Goal: Communication & Community: Answer question/provide support

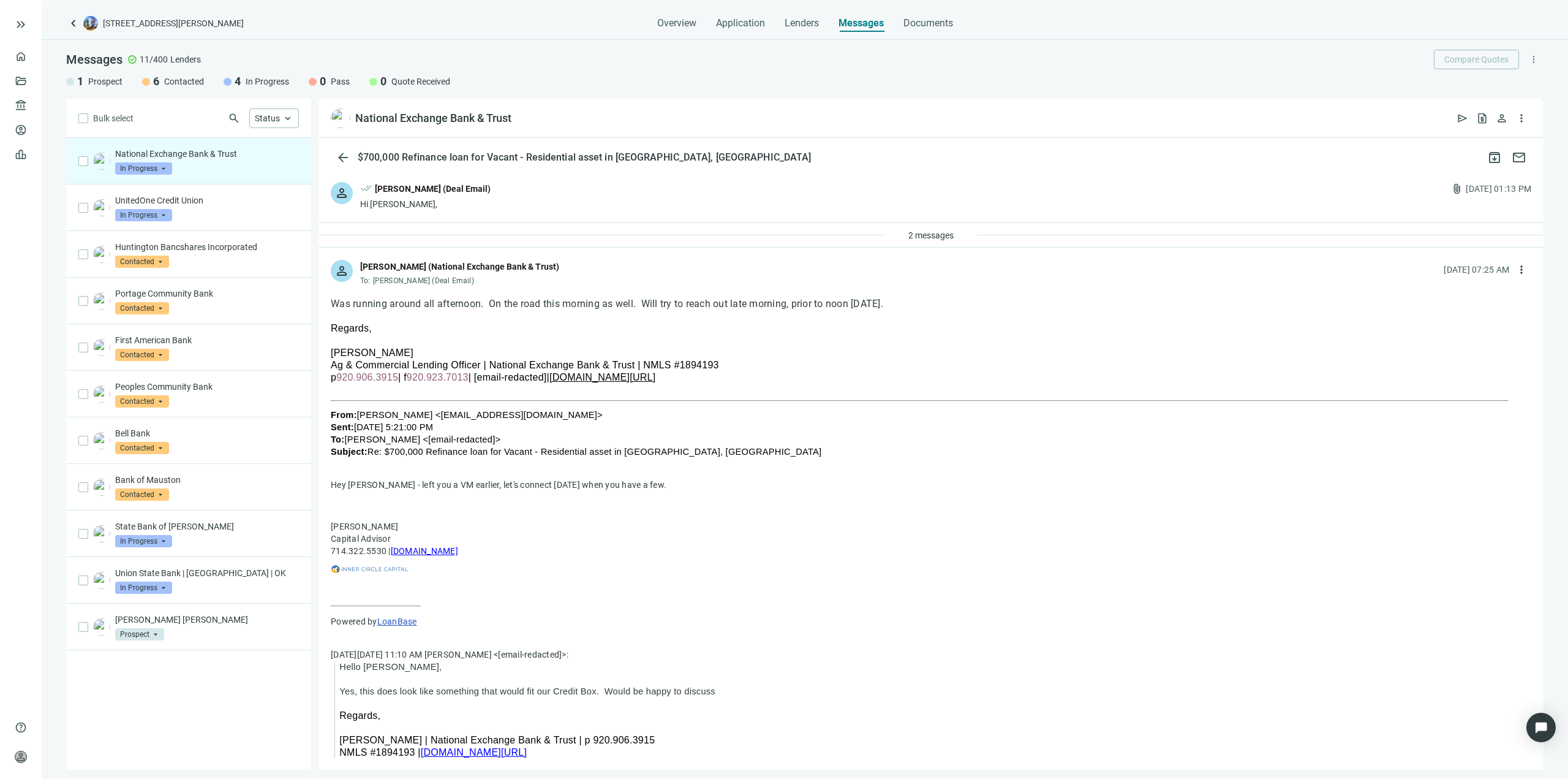
scroll to position [942, 0]
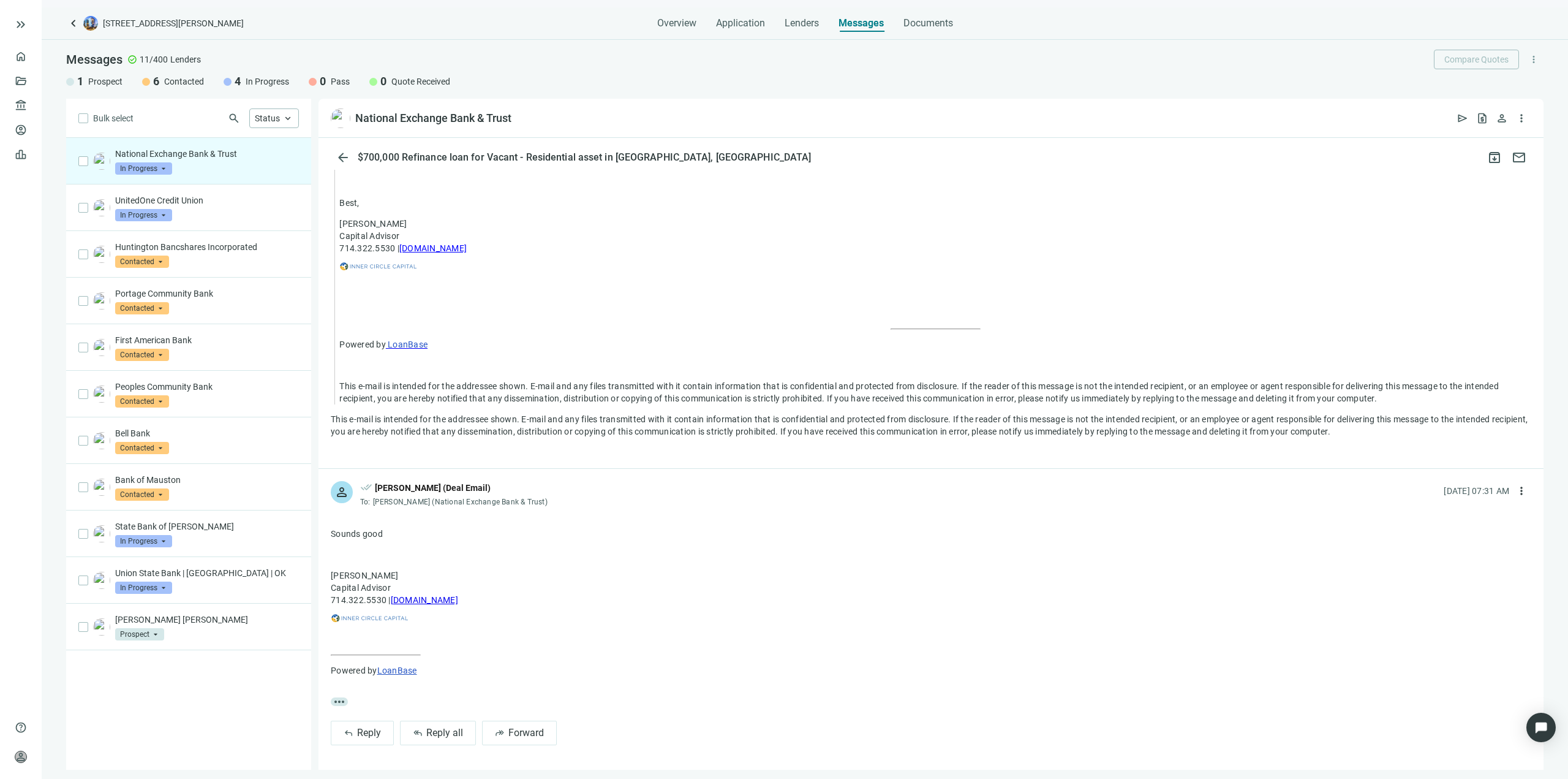
click at [343, 120] on img at bounding box center [341, 118] width 20 height 20
click at [452, 118] on div "National Exchange Bank & Trust" at bounding box center [433, 118] width 156 height 15
click at [528, 120] on span "open_in_new" at bounding box center [523, 118] width 12 height 12
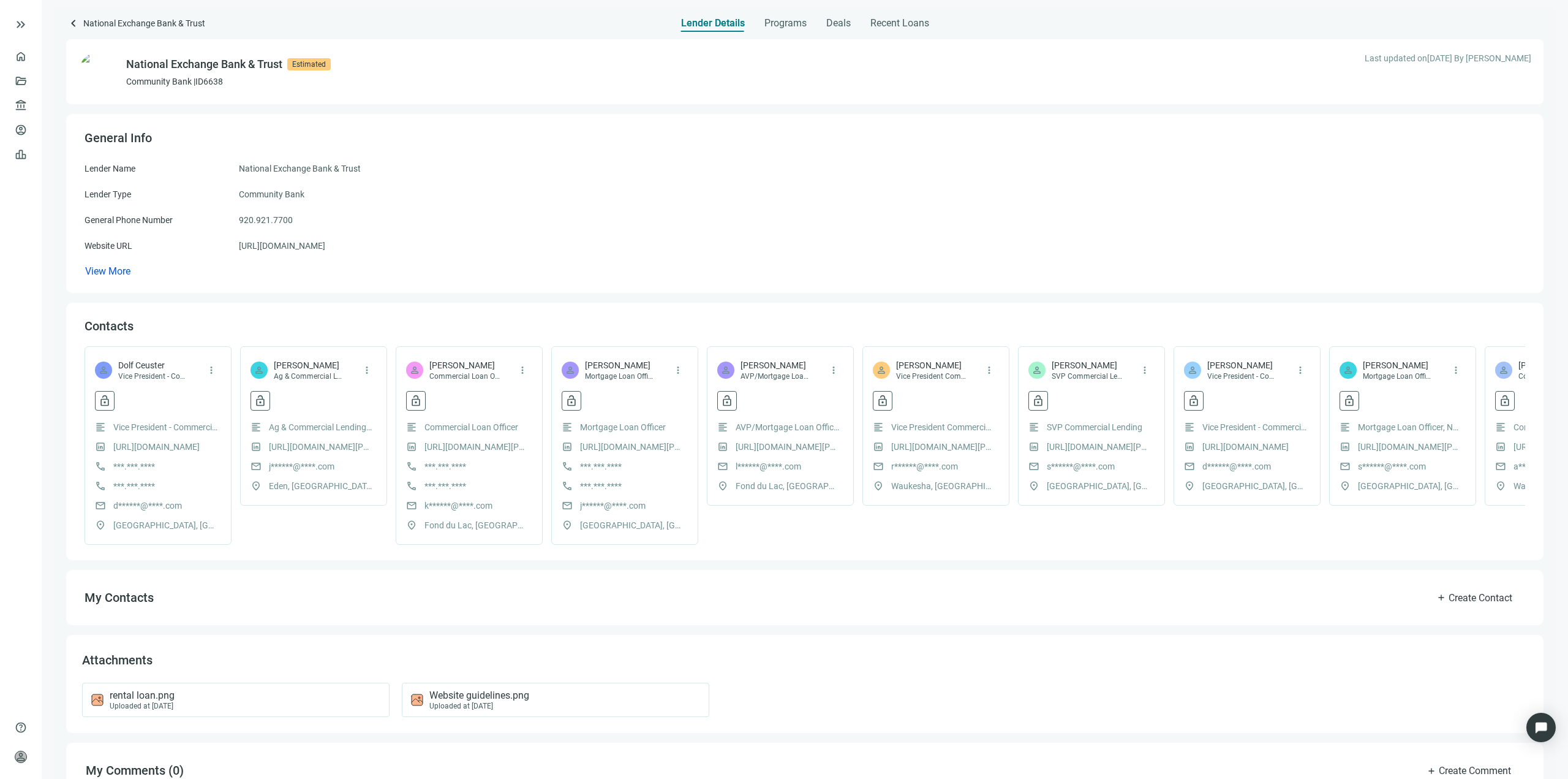
drag, startPoint x: 1043, startPoint y: 153, endPoint x: 1001, endPoint y: 162, distance: 43.0
click at [71, 24] on span "keyboard_arrow_left" at bounding box center [73, 24] width 15 height 15
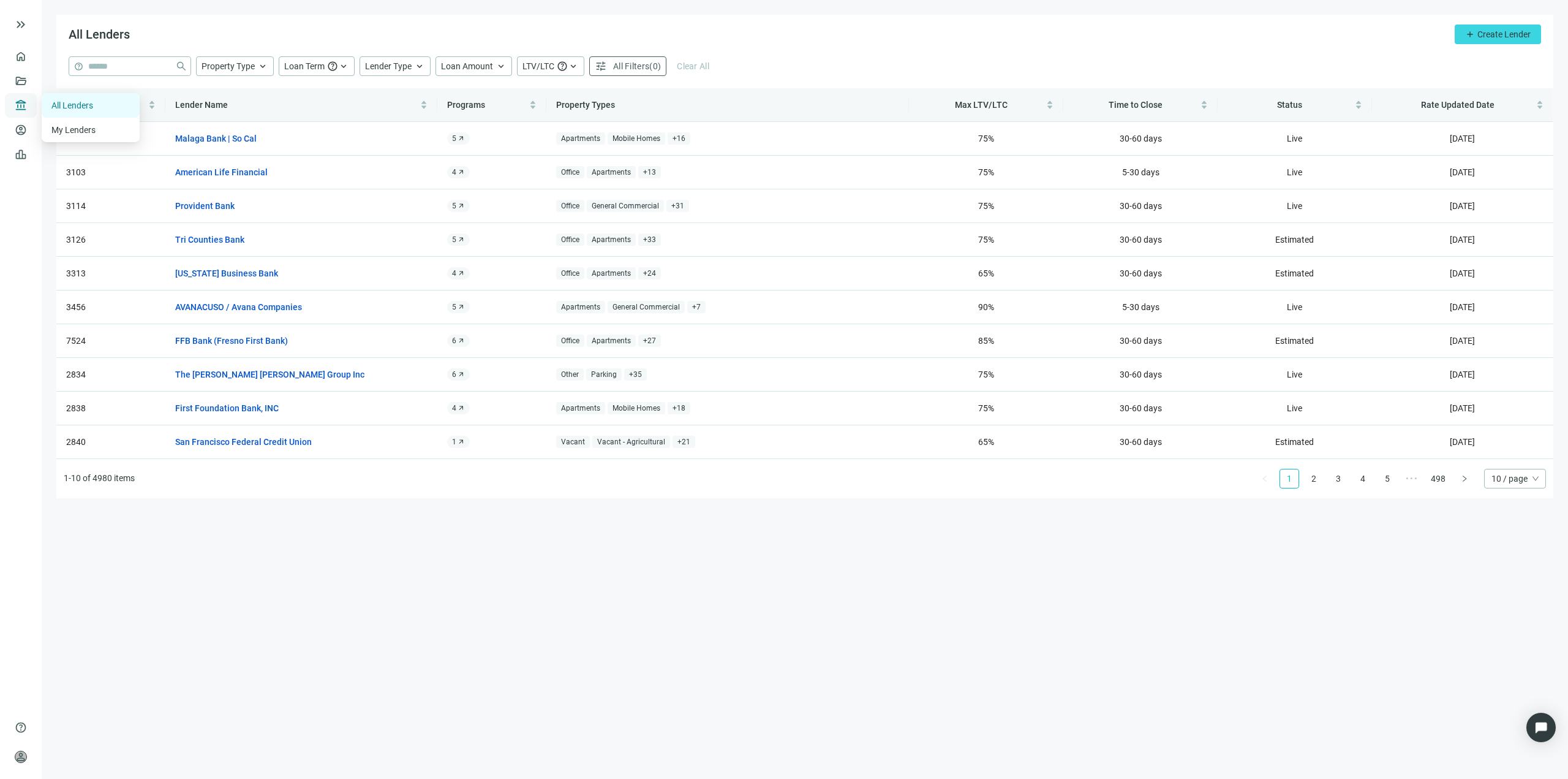
click at [24, 102] on span "account_balance" at bounding box center [19, 105] width 9 height 12
click at [31, 84] on link "Deals" at bounding box center [41, 81] width 22 height 10
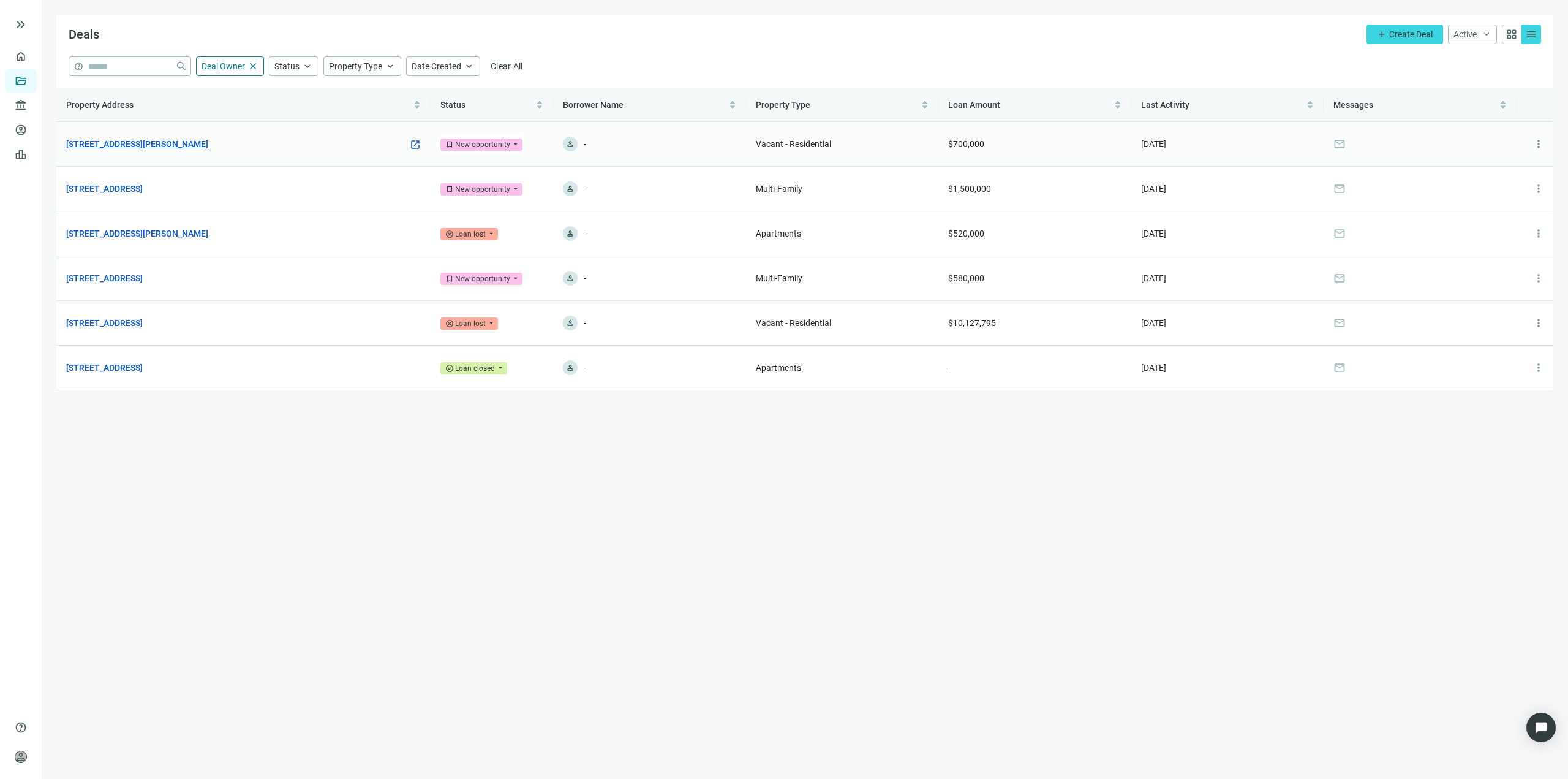
click at [171, 141] on link "[STREET_ADDRESS][PERSON_NAME]" at bounding box center [137, 144] width 142 height 14
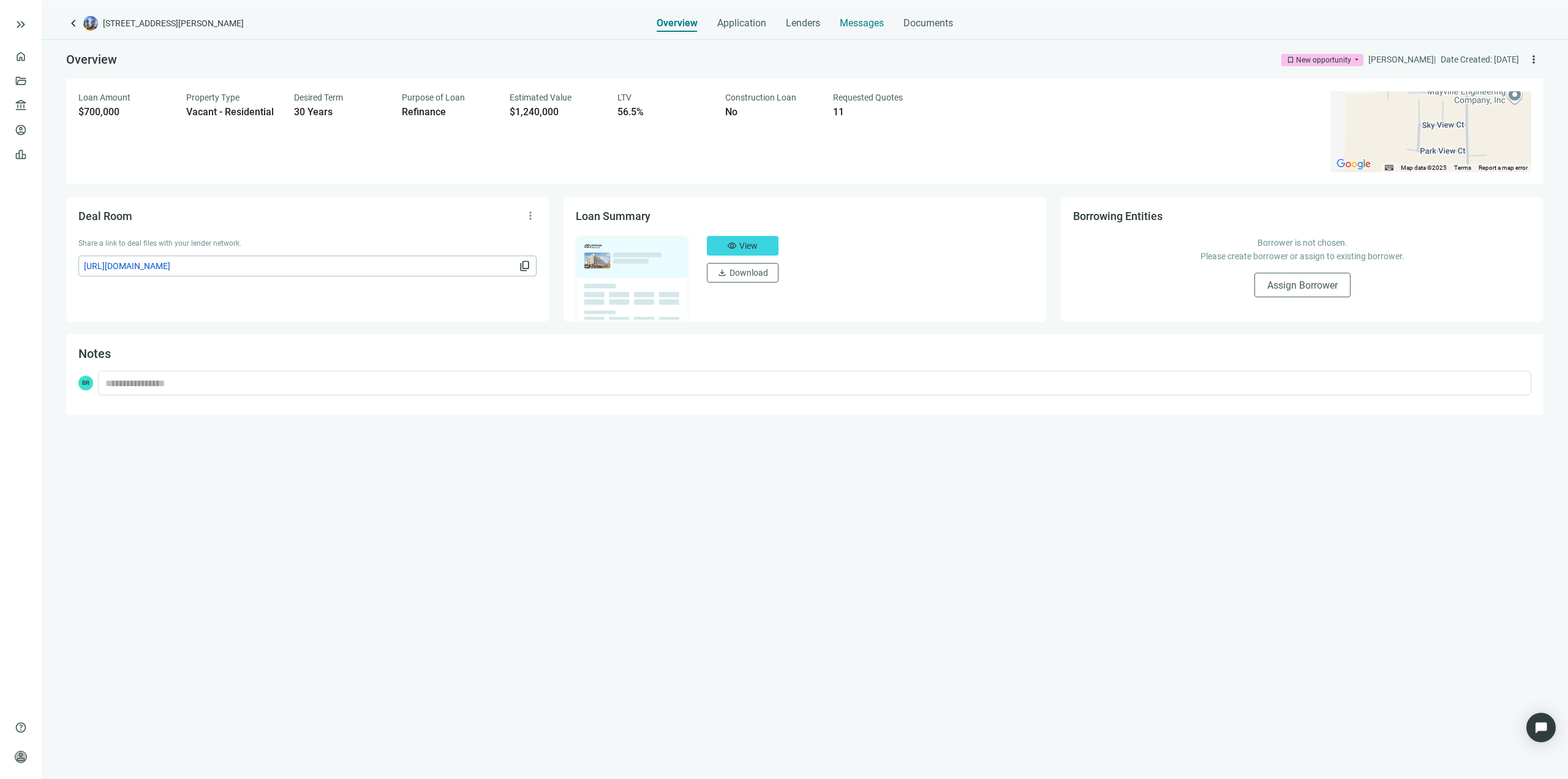
click at [864, 11] on div "Messages" at bounding box center [862, 20] width 44 height 24
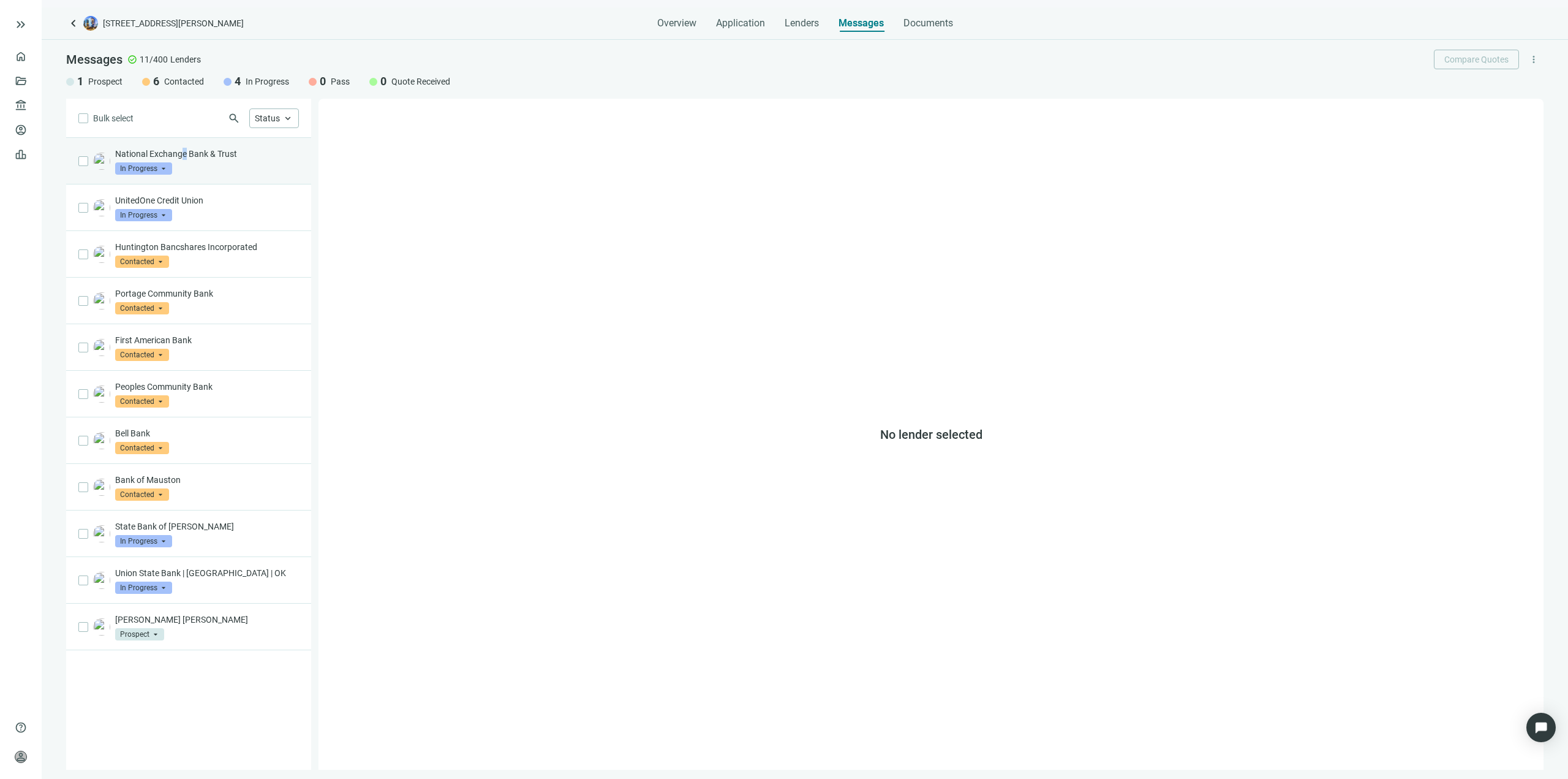
click at [180, 154] on p "National Exchange Bank & Trust" at bounding box center [207, 154] width 184 height 12
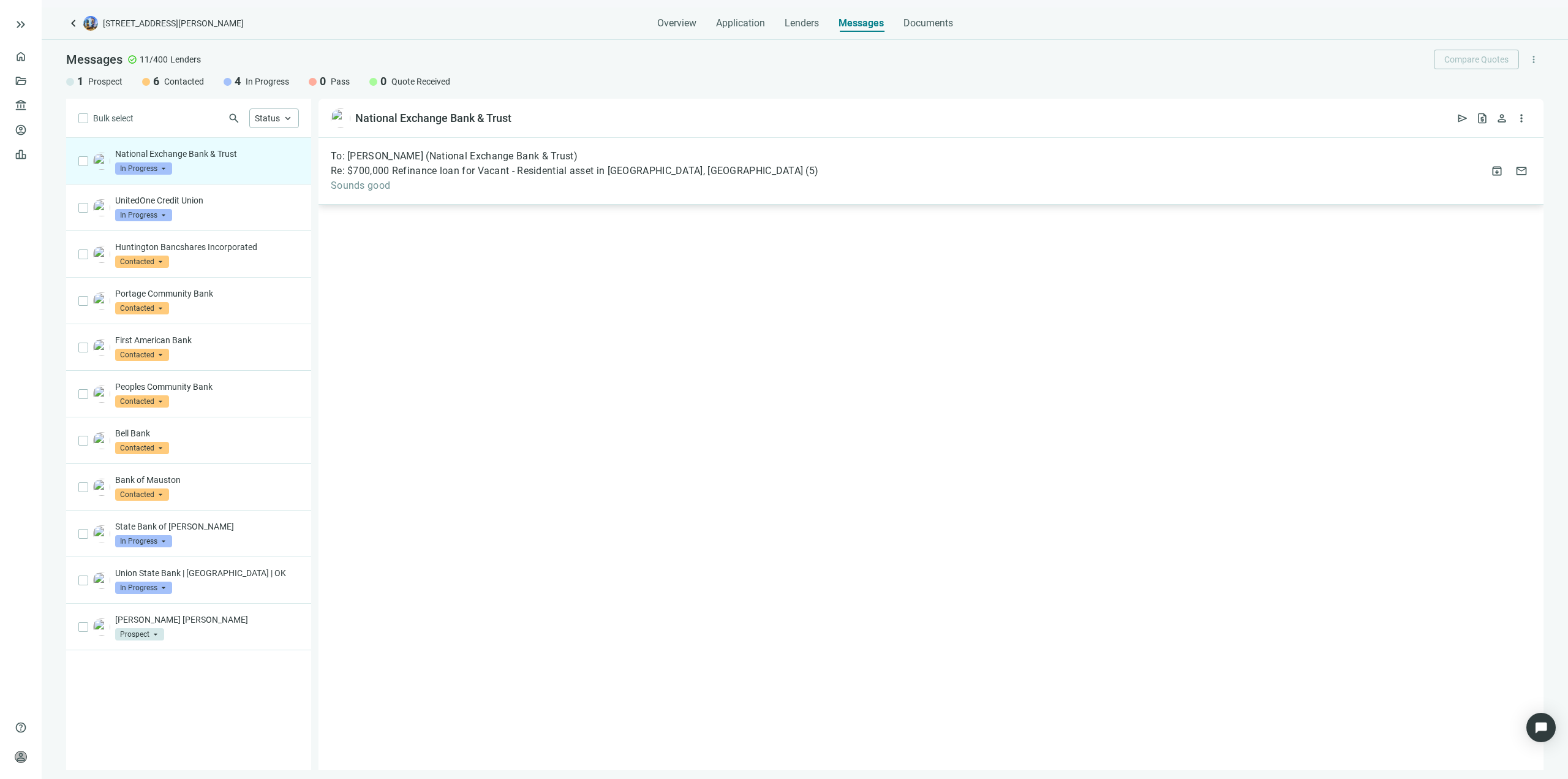
click at [537, 167] on span "Re: $700,000 Refinance loan for Vacant - Residential asset in [GEOGRAPHIC_DATA]…" at bounding box center [567, 171] width 472 height 12
